Goal: Task Accomplishment & Management: Use online tool/utility

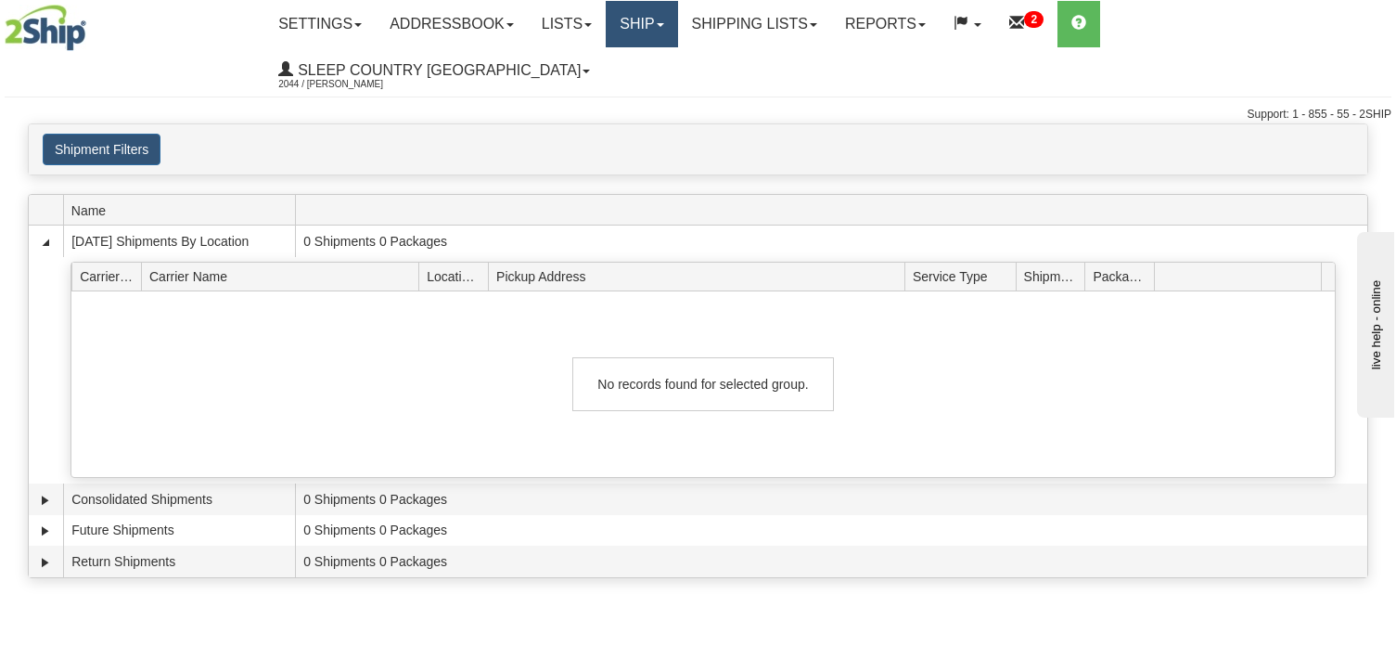
click at [677, 23] on link "Ship" at bounding box center [641, 24] width 71 height 46
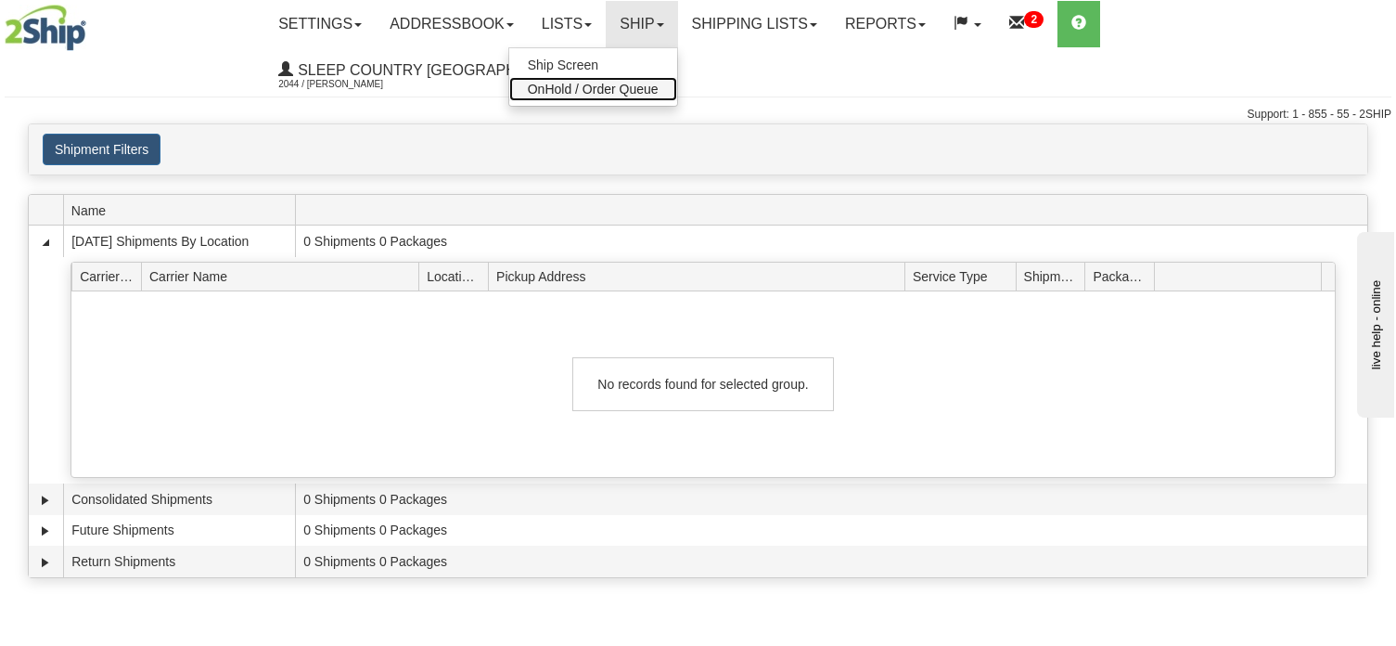
click at [659, 89] on span "OnHold / Order Queue" at bounding box center [593, 89] width 131 height 15
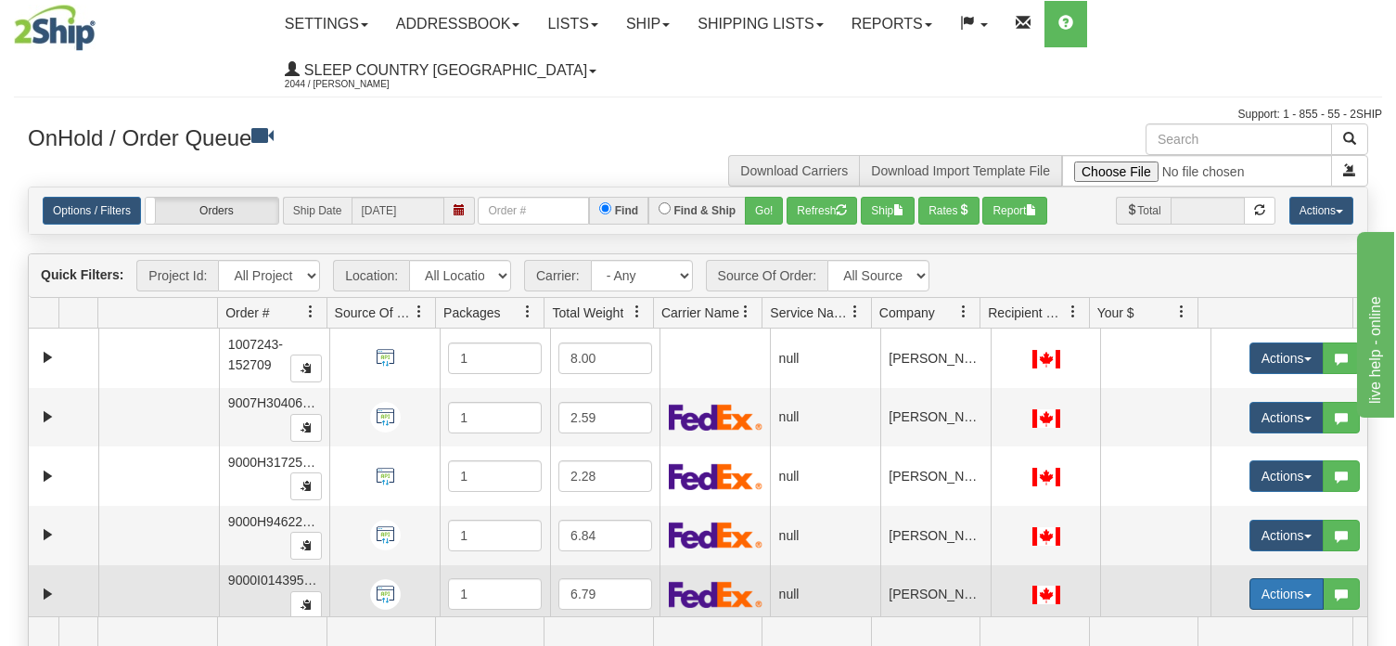
click at [1304, 594] on span "button" at bounding box center [1307, 596] width 7 height 4
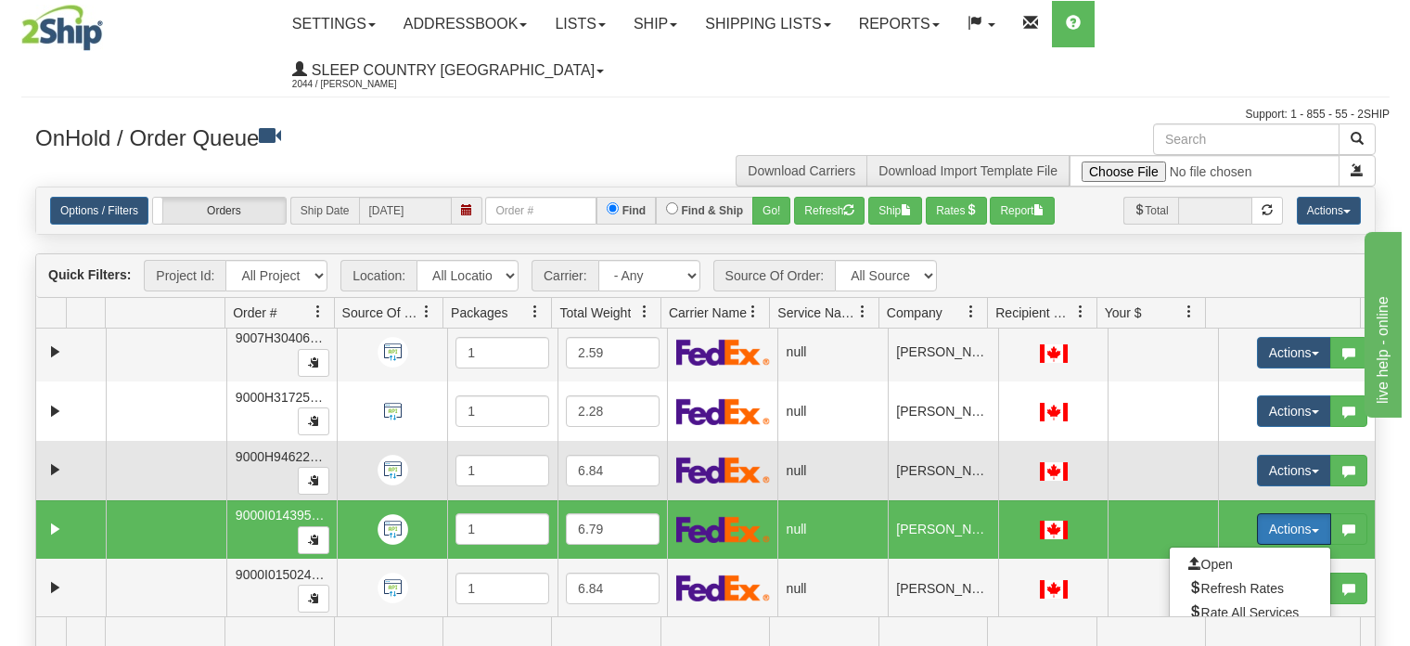
scroll to position [93, 0]
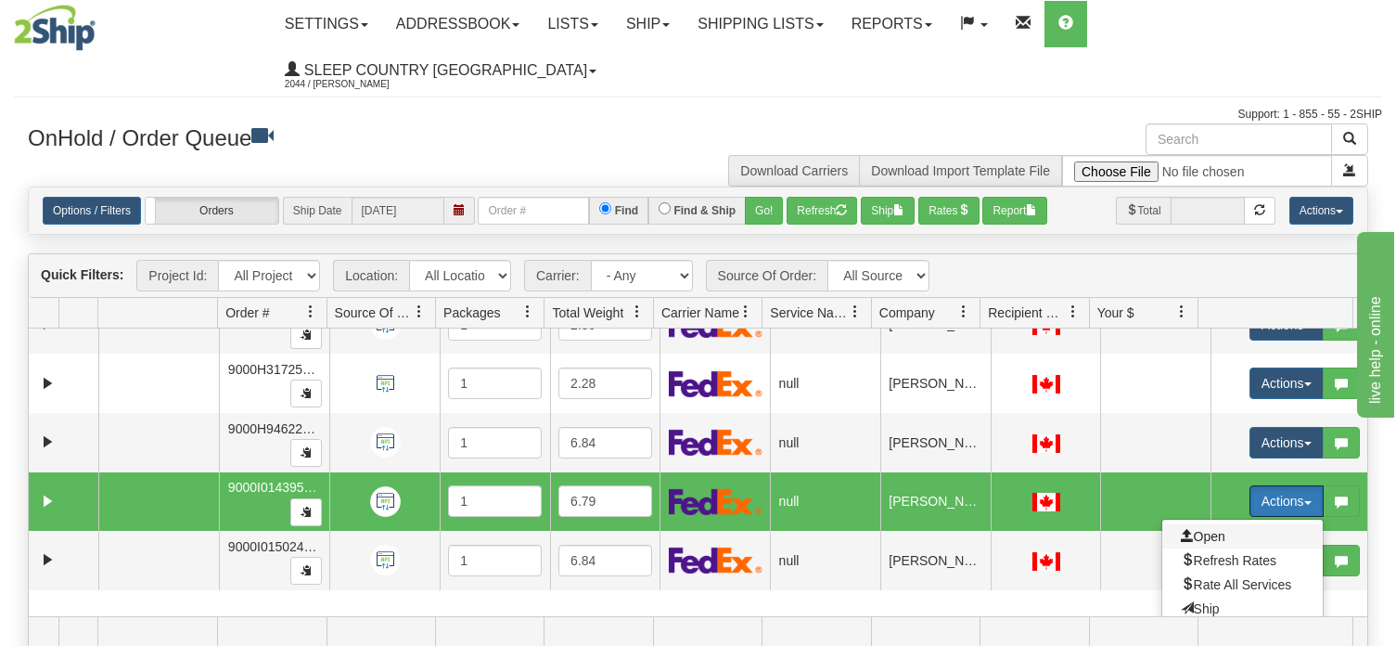
click at [1211, 529] on span "Open" at bounding box center [1203, 536] width 45 height 15
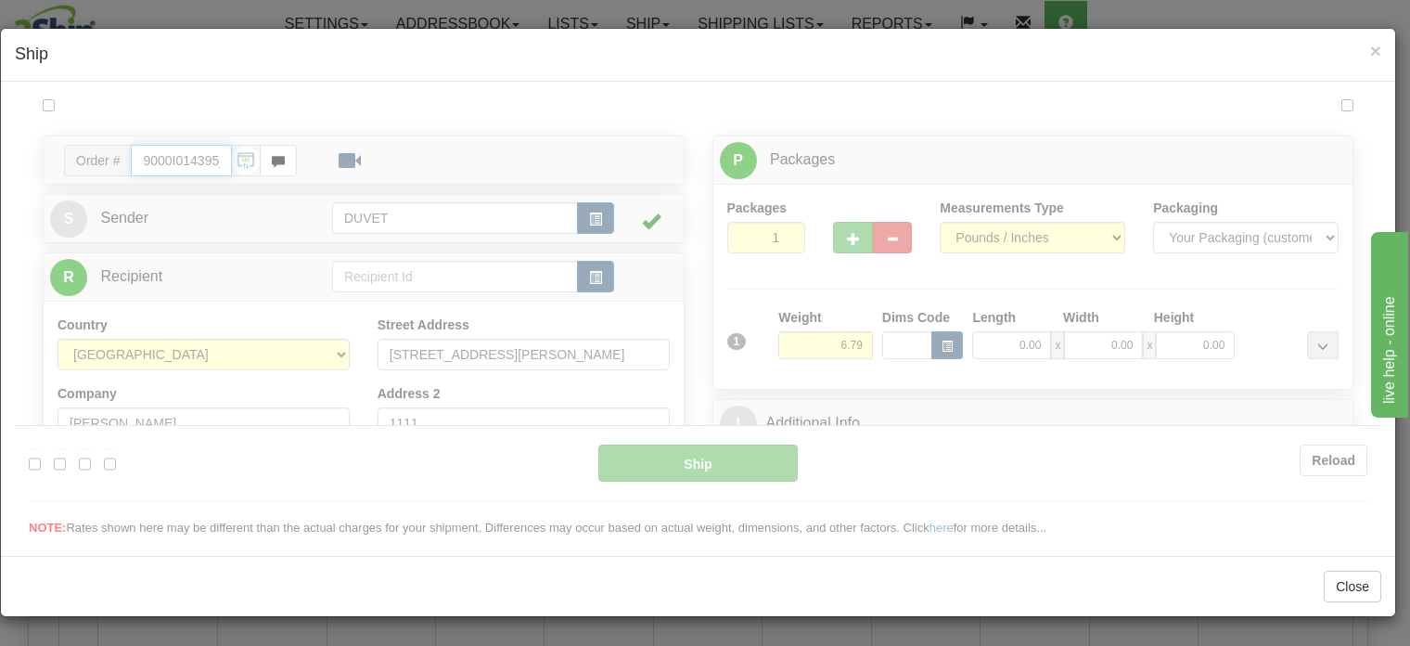
scroll to position [0, 0]
type input "12:24"
type input "16:00"
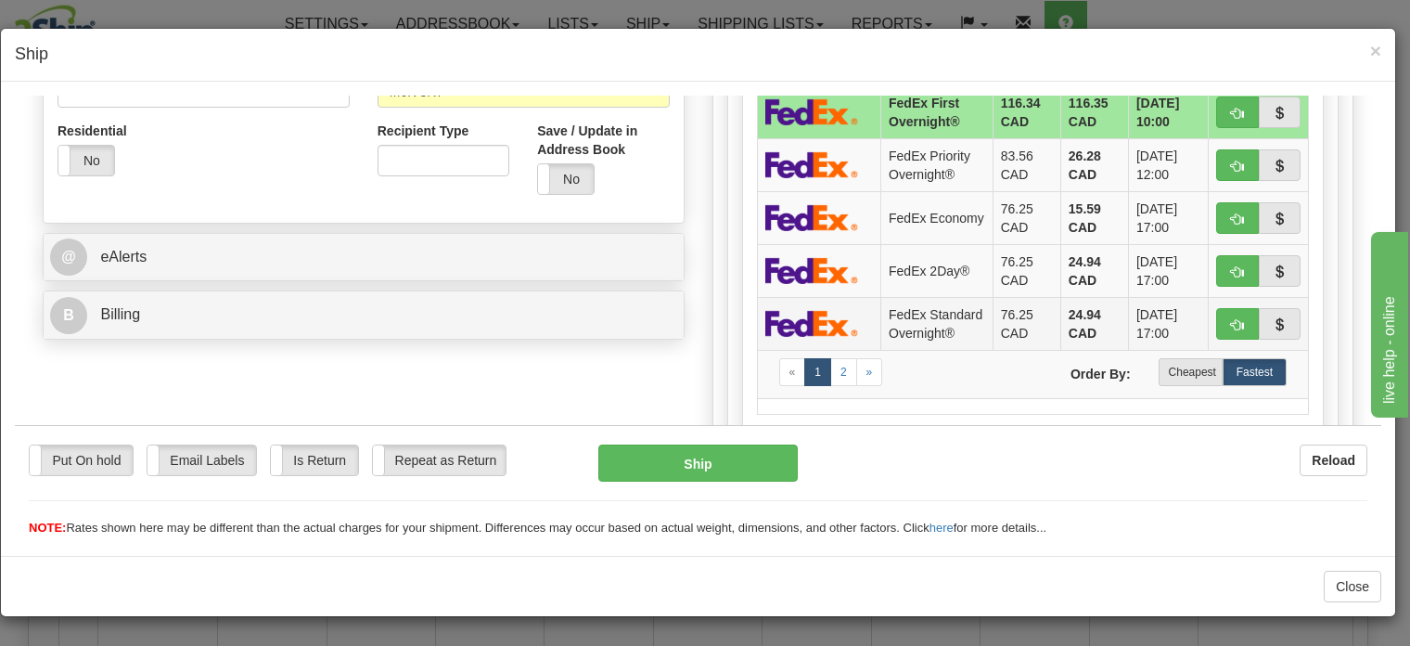
scroll to position [649, 0]
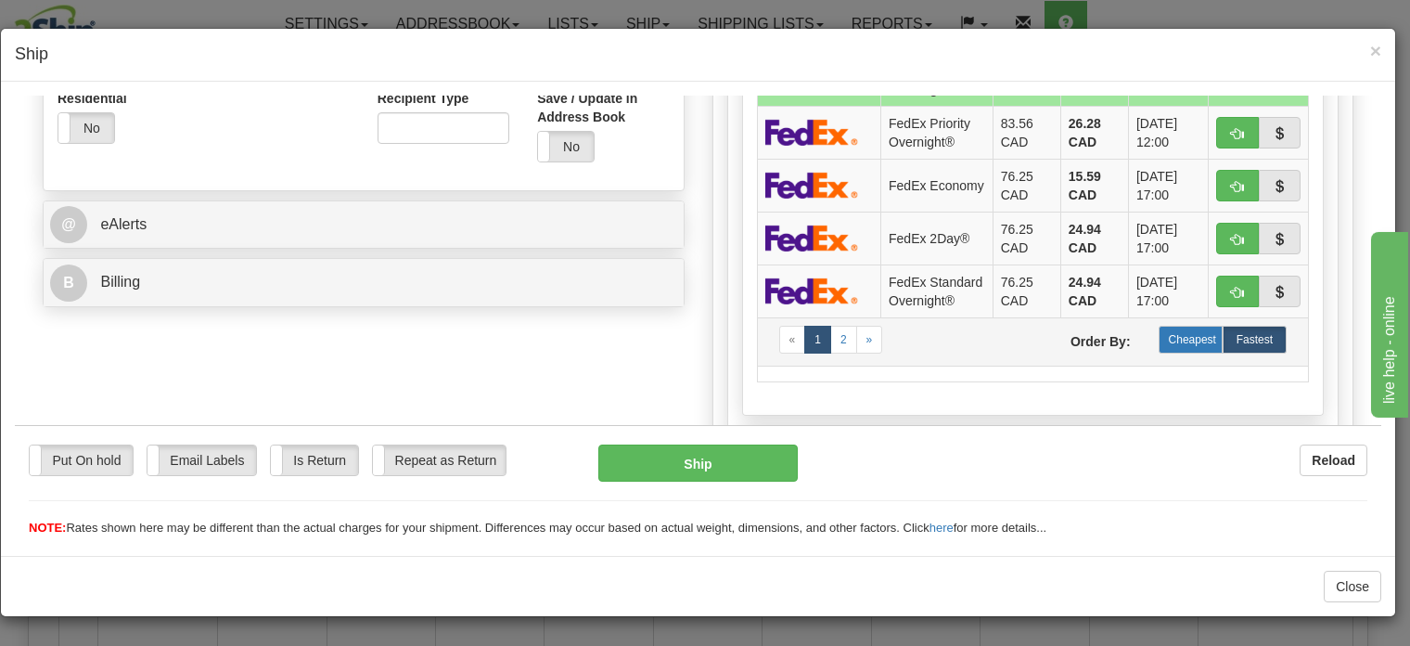
click at [1179, 353] on label "Cheapest" at bounding box center [1191, 339] width 64 height 28
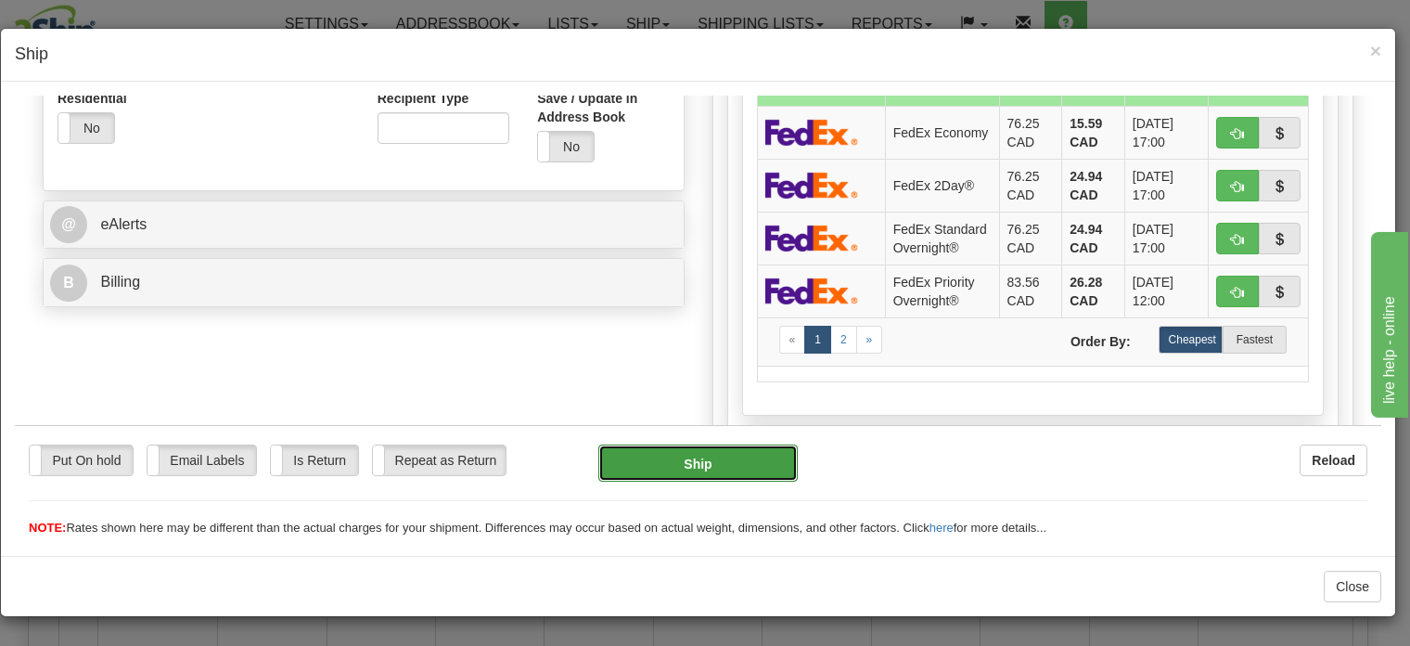
click at [694, 460] on button "Ship" at bounding box center [698, 461] width 200 height 37
type input "92"
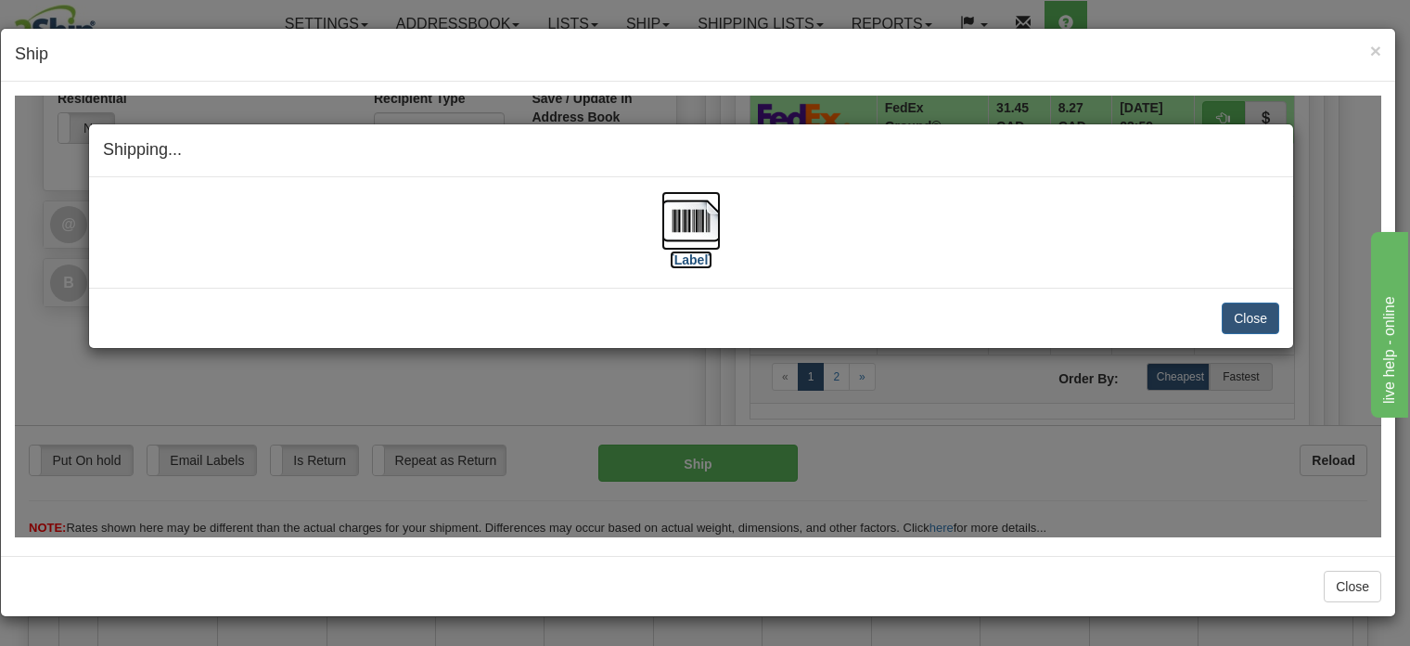
click at [690, 217] on img at bounding box center [690, 219] width 59 height 59
click at [1256, 315] on button "Close" at bounding box center [1251, 318] width 58 height 32
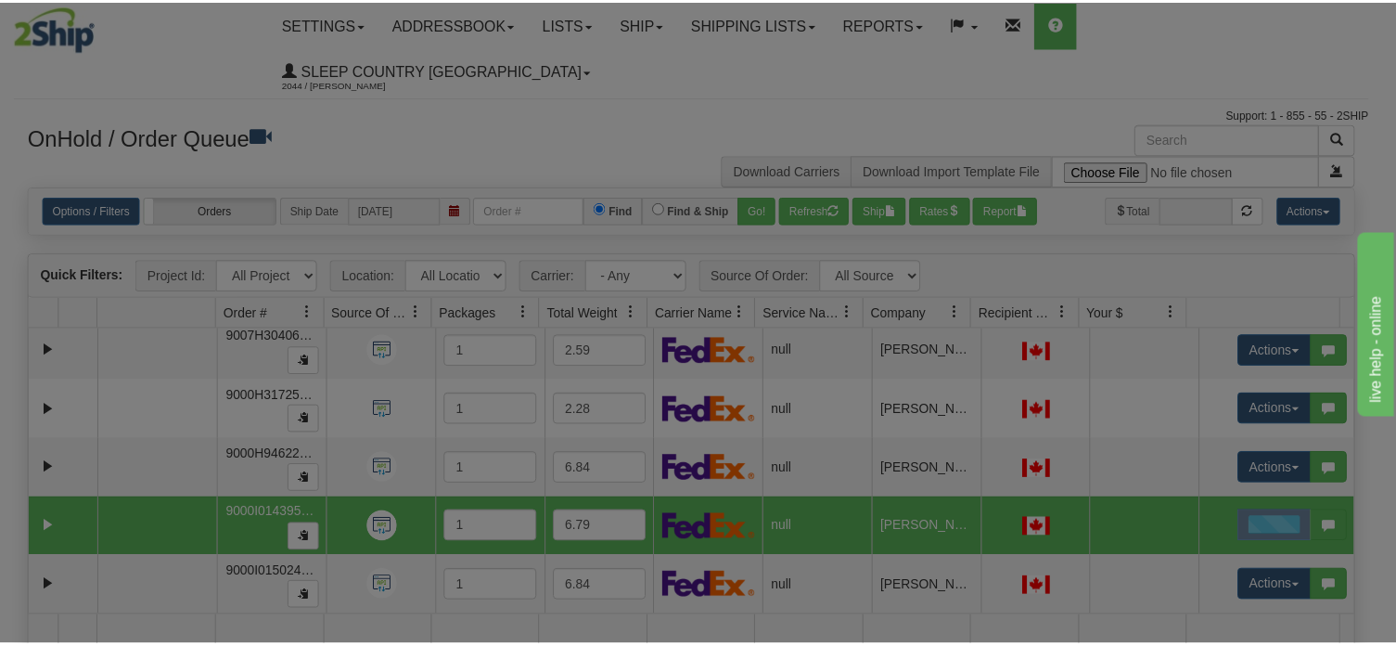
scroll to position [0, 0]
